Goal: Information Seeking & Learning: Learn about a topic

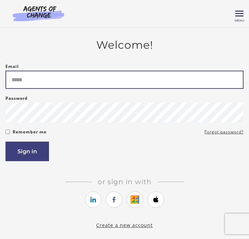
click at [38, 83] on input "Email" at bounding box center [124, 80] width 238 height 18
click at [47, 81] on input "Email" at bounding box center [124, 80] width 238 height 18
type input "**********"
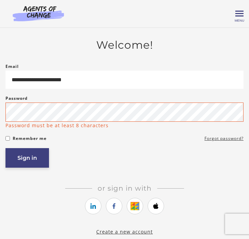
click at [33, 165] on article "**********" at bounding box center [124, 133] width 238 height 188
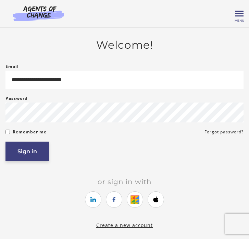
click at [35, 152] on button "Sign in" at bounding box center [26, 151] width 43 height 20
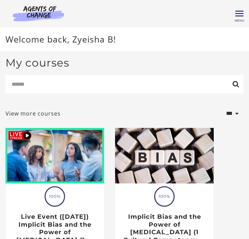
click at [233, 20] on div "Zyeisha B My Account Support Sign Out Toggle menu Menu My Dashboard My Account …" at bounding box center [124, 13] width 238 height 16
click at [237, 18] on div "Zyeisha B My Account Support Sign Out Toggle menu Menu My Dashboard My Account …" at bounding box center [124, 13] width 238 height 16
click at [239, 17] on span "Toggle menu" at bounding box center [239, 14] width 8 height 8
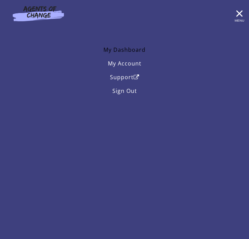
click at [135, 49] on link "My Dashboard" at bounding box center [124, 50] width 238 height 14
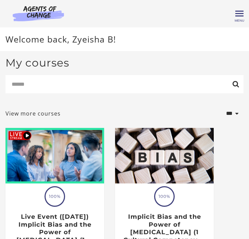
click at [237, 18] on div "Zyeisha B My Account Support Sign Out Toggle menu Menu My Dashboard My Account …" at bounding box center [124, 13] width 238 height 16
click at [238, 13] on span "Toggle menu" at bounding box center [239, 13] width 8 height 1
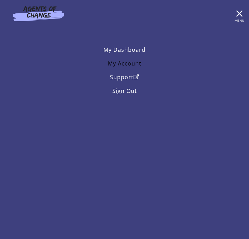
click at [122, 64] on link "My Account" at bounding box center [124, 64] width 238 height 14
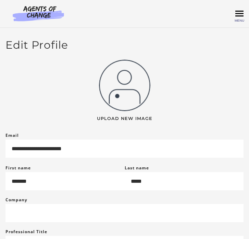
click at [237, 13] on span "Toggle menu" at bounding box center [239, 13] width 8 height 1
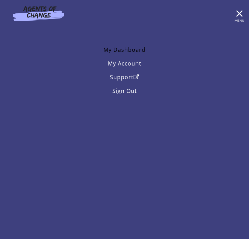
click at [141, 48] on link "My Dashboard" at bounding box center [124, 50] width 238 height 14
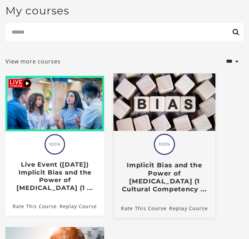
scroll to position [70, 0]
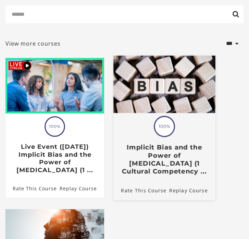
click at [148, 80] on img at bounding box center [164, 84] width 102 height 57
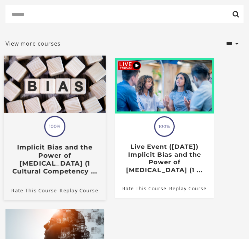
click at [84, 151] on h3 "Implicit Bias and the Power of [MEDICAL_DATA] (1 Cultural Competency ..." at bounding box center [55, 159] width 90 height 32
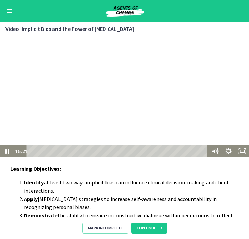
click at [84, 151] on div "Playbar" at bounding box center [118, 151] width 173 height 12
